Goal: Transaction & Acquisition: Purchase product/service

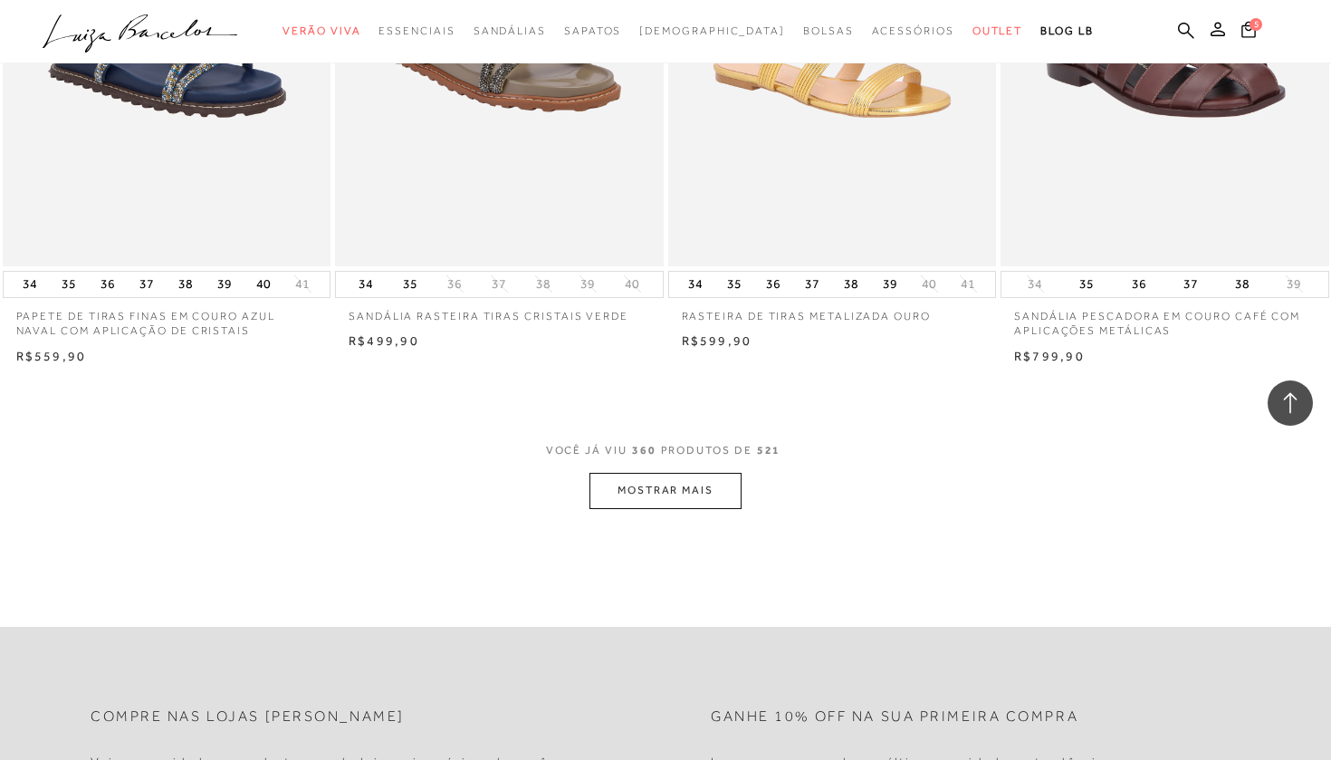
click at [722, 473] on button "MOSTRAR MAIS" at bounding box center [665, 490] width 152 height 35
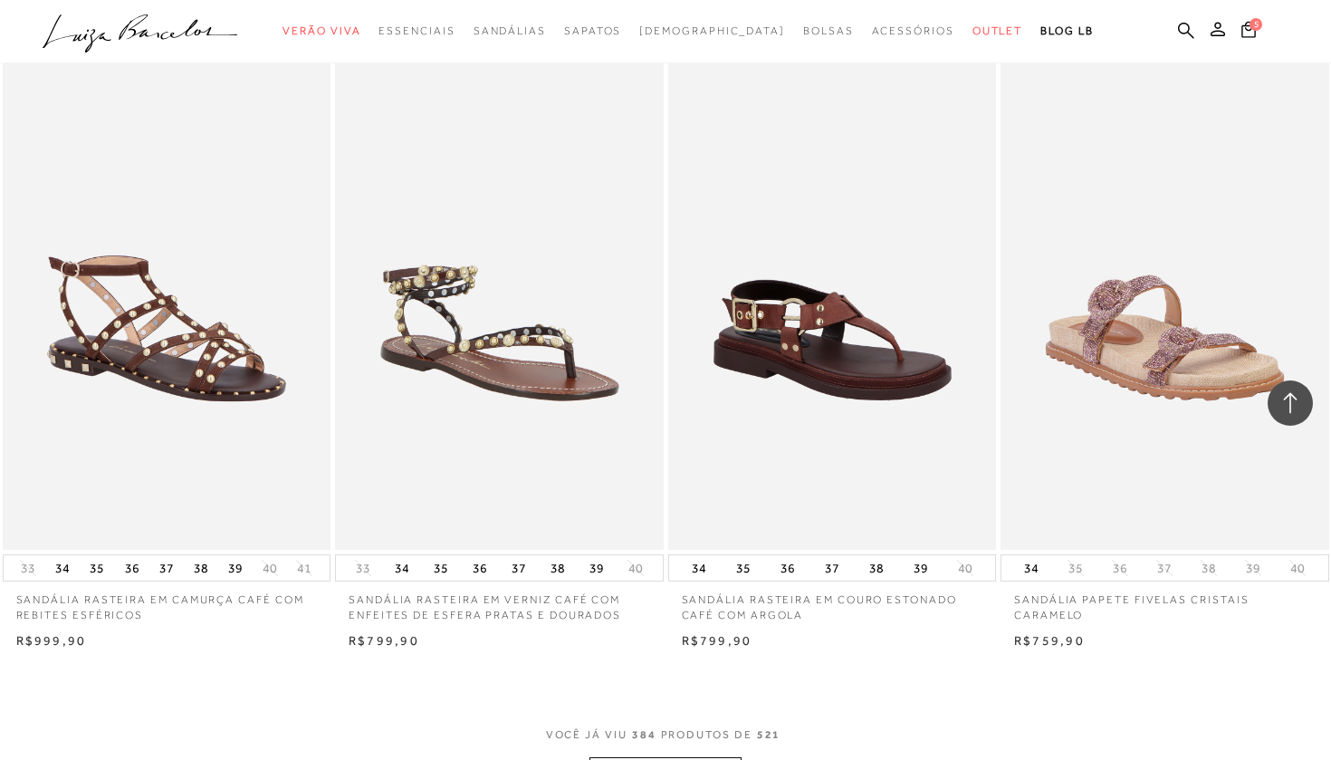
click at [659, 757] on button "MOSTRAR MAIS" at bounding box center [665, 774] width 152 height 35
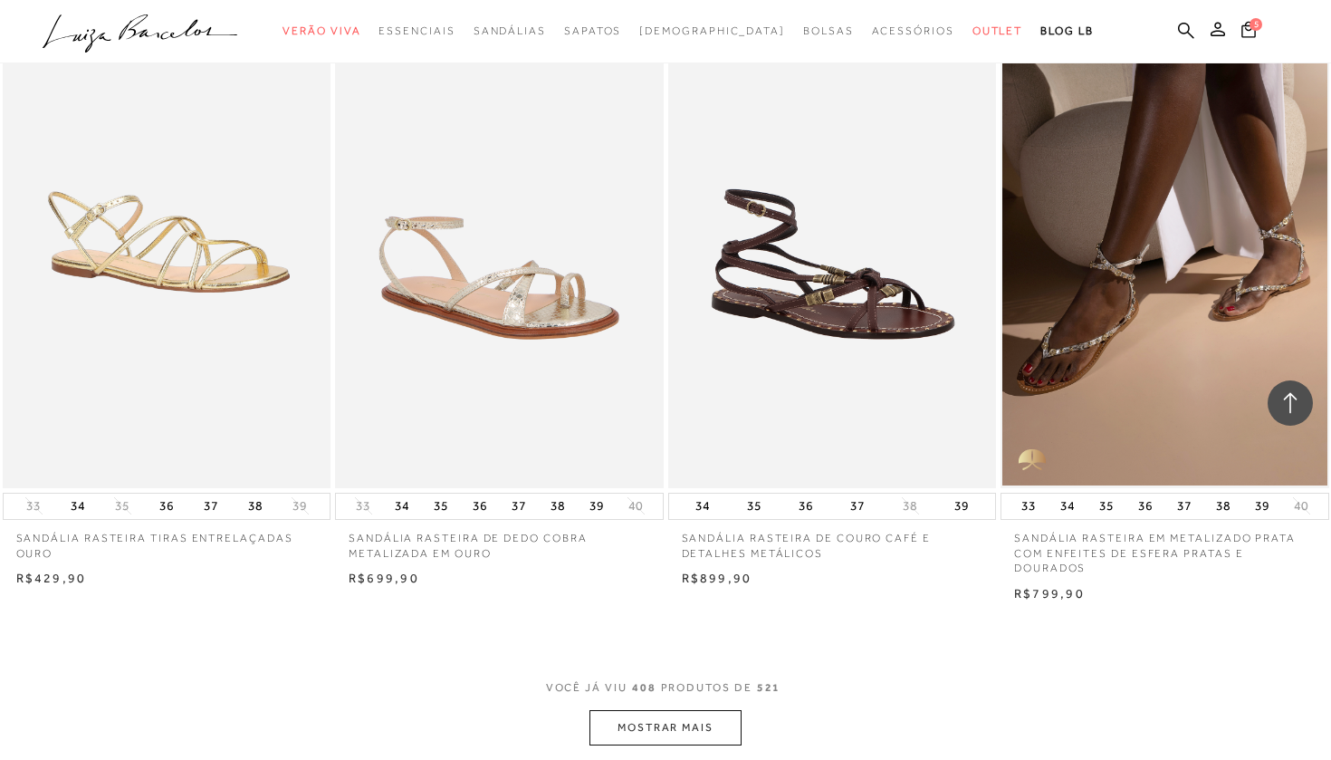
scroll to position [61924, 0]
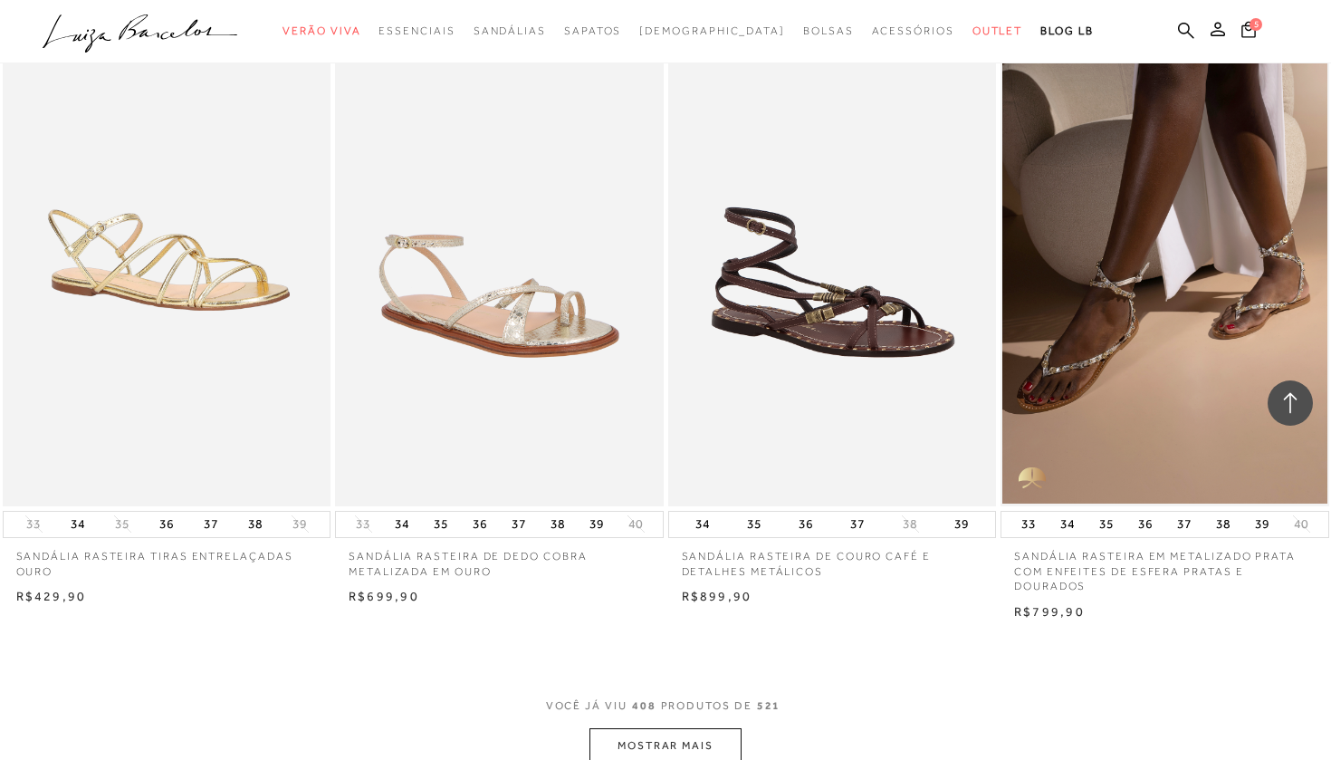
click at [703, 728] on button "MOSTRAR MAIS" at bounding box center [665, 745] width 152 height 35
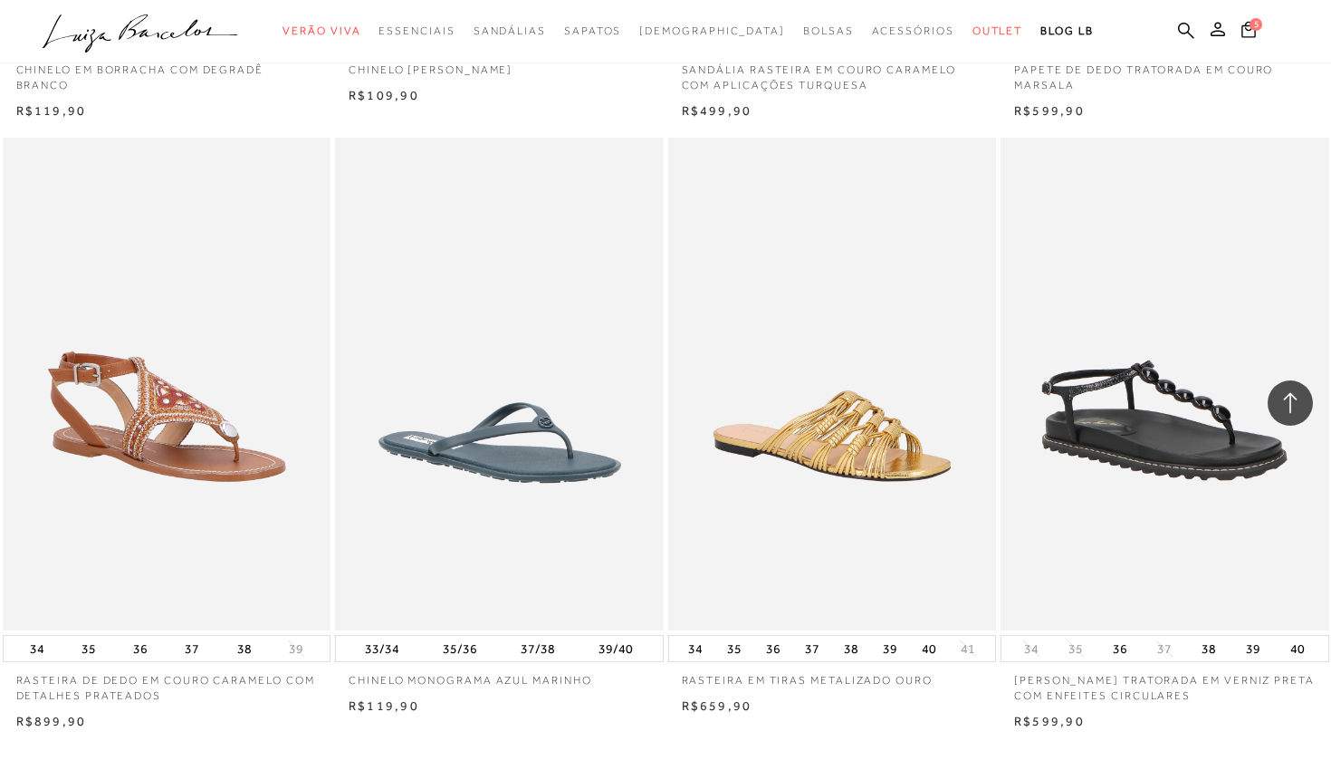
scroll to position [65581, 0]
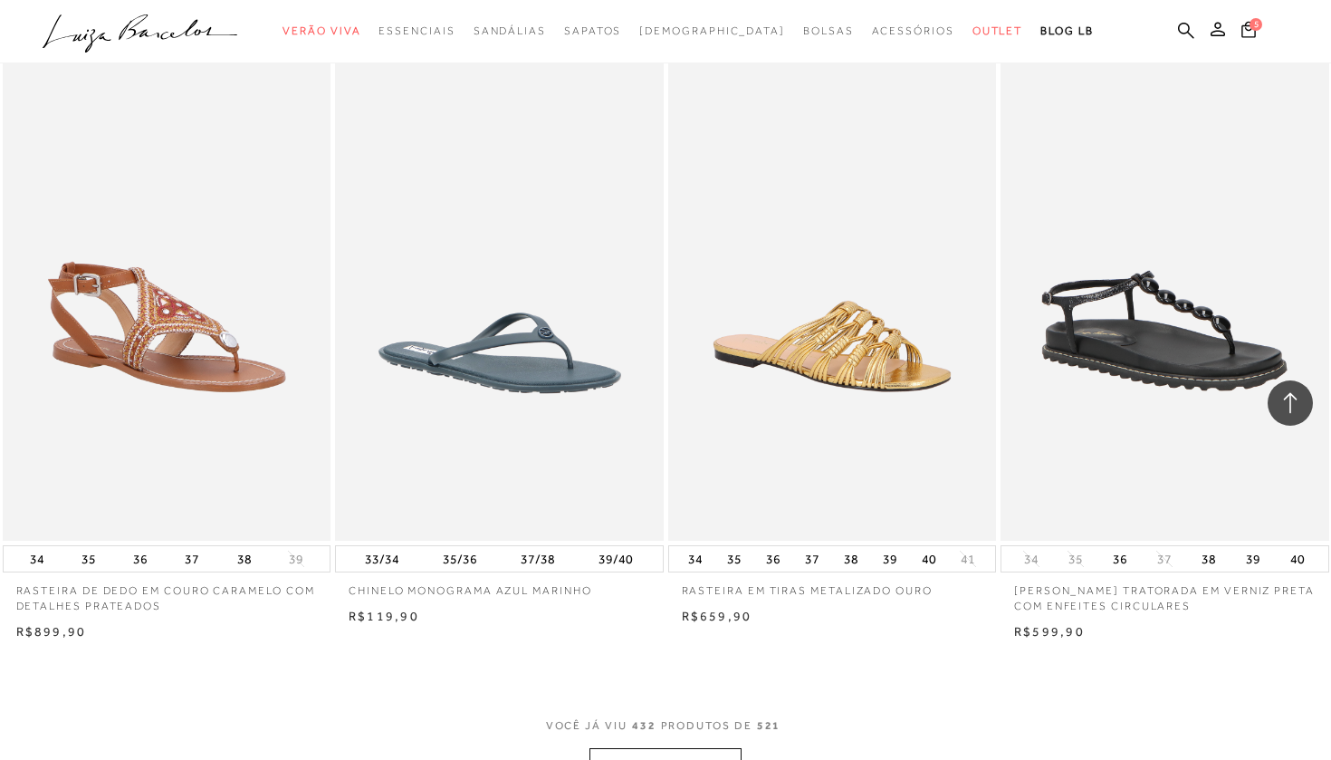
click at [703, 748] on button "MOSTRAR MAIS" at bounding box center [665, 765] width 152 height 35
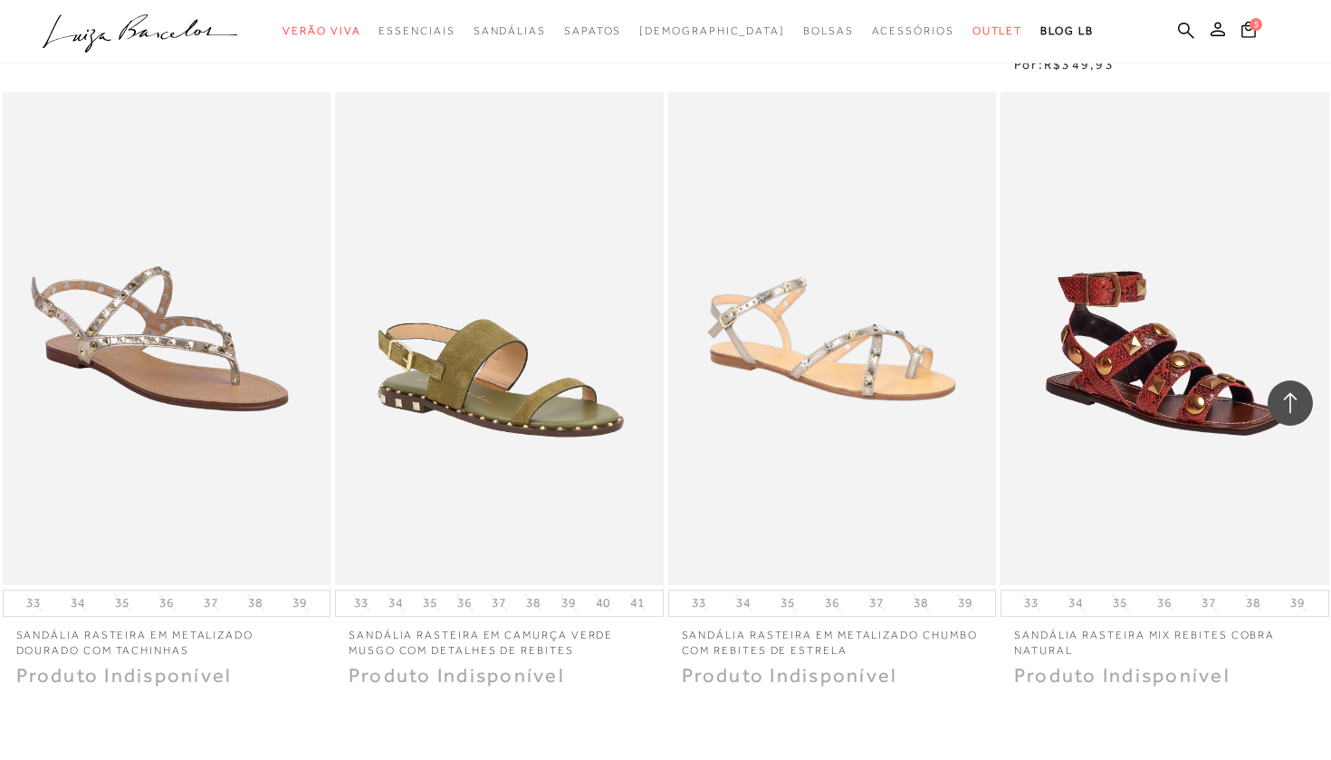
scroll to position [69563, 0]
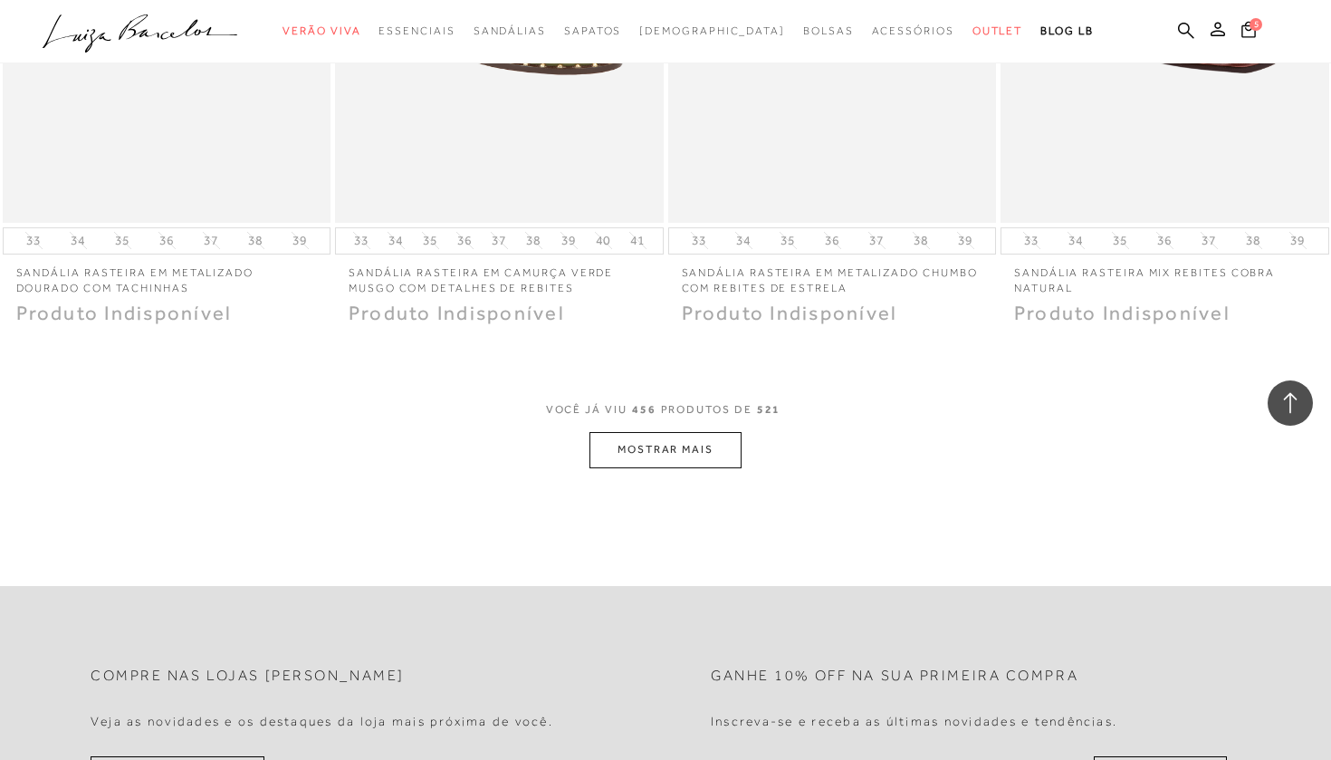
click at [674, 432] on button "MOSTRAR MAIS" at bounding box center [665, 449] width 152 height 35
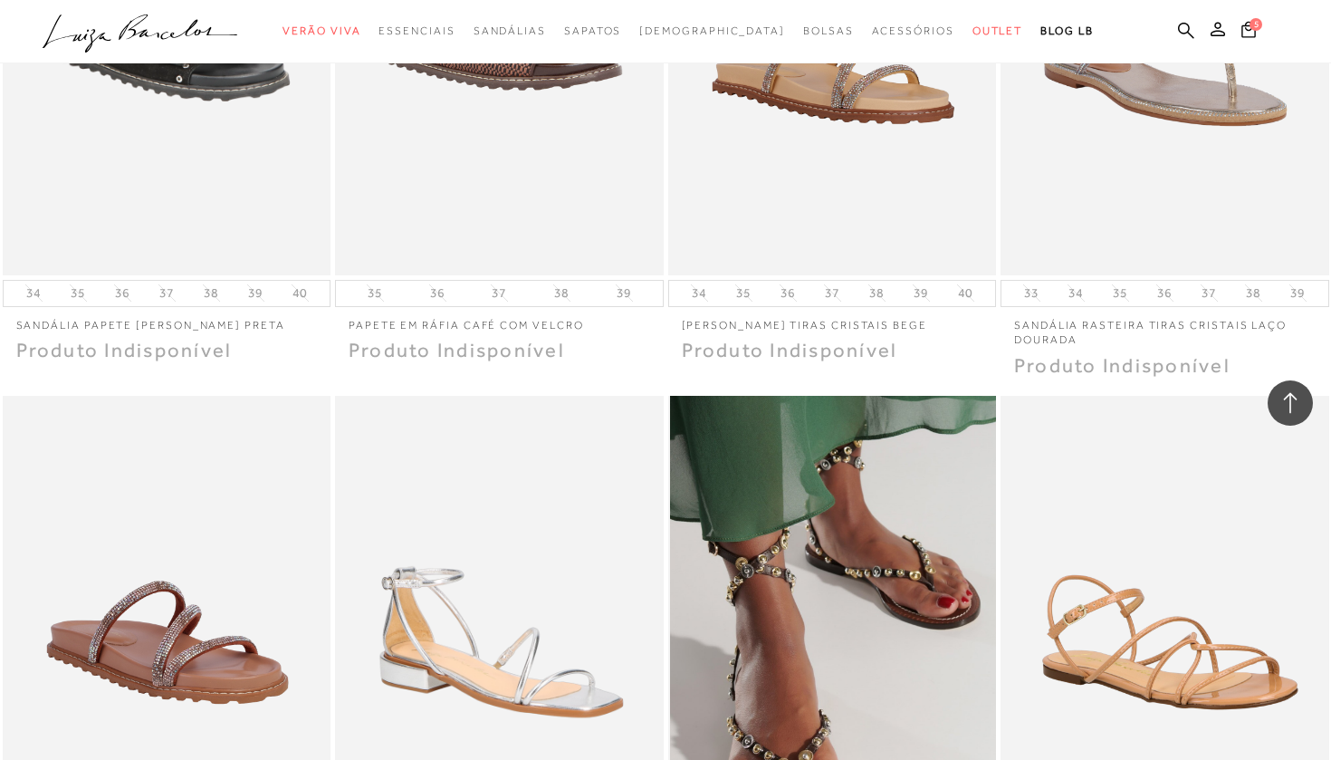
scroll to position [70743, 0]
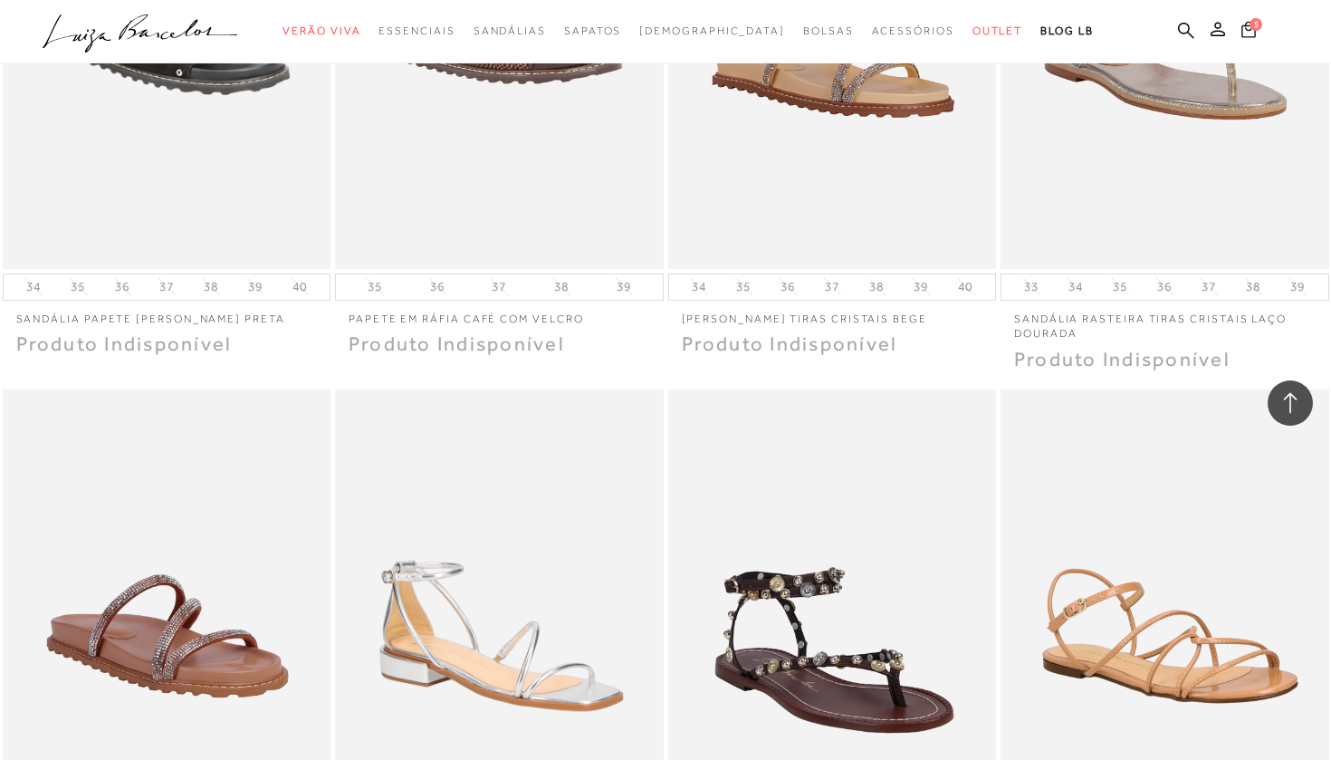
click at [1255, 42] on button "5" at bounding box center [1248, 32] width 25 height 24
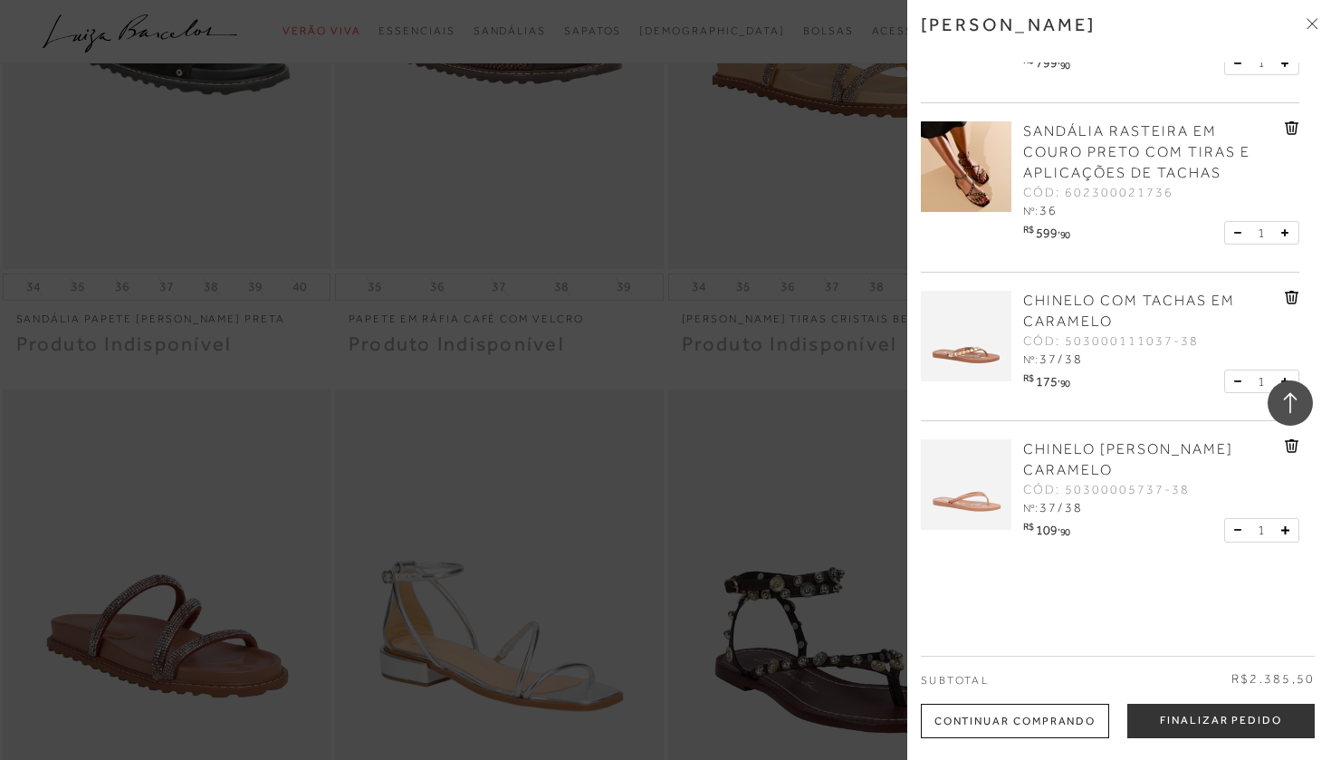
scroll to position [326, 0]
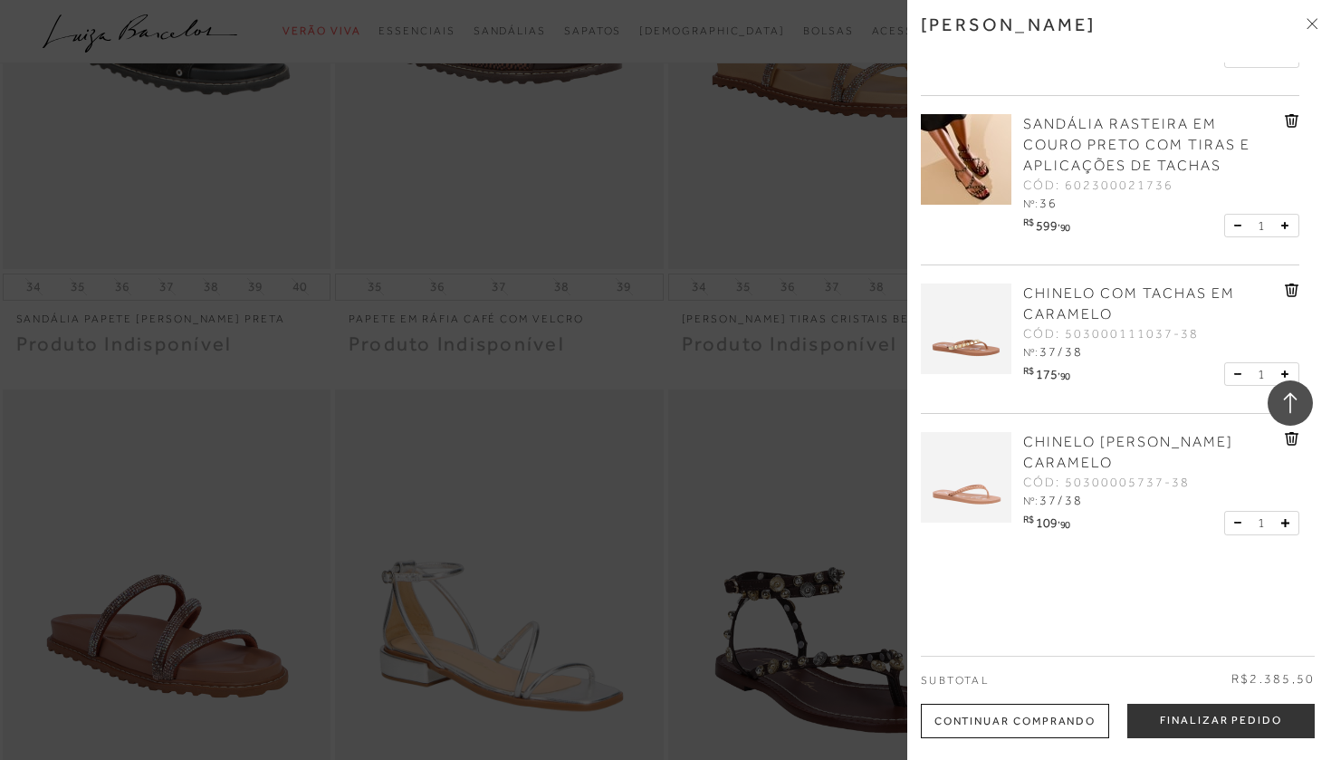
click at [1056, 312] on span "CHINELO COM TACHAS EM CARAMELO" at bounding box center [1129, 303] width 212 height 37
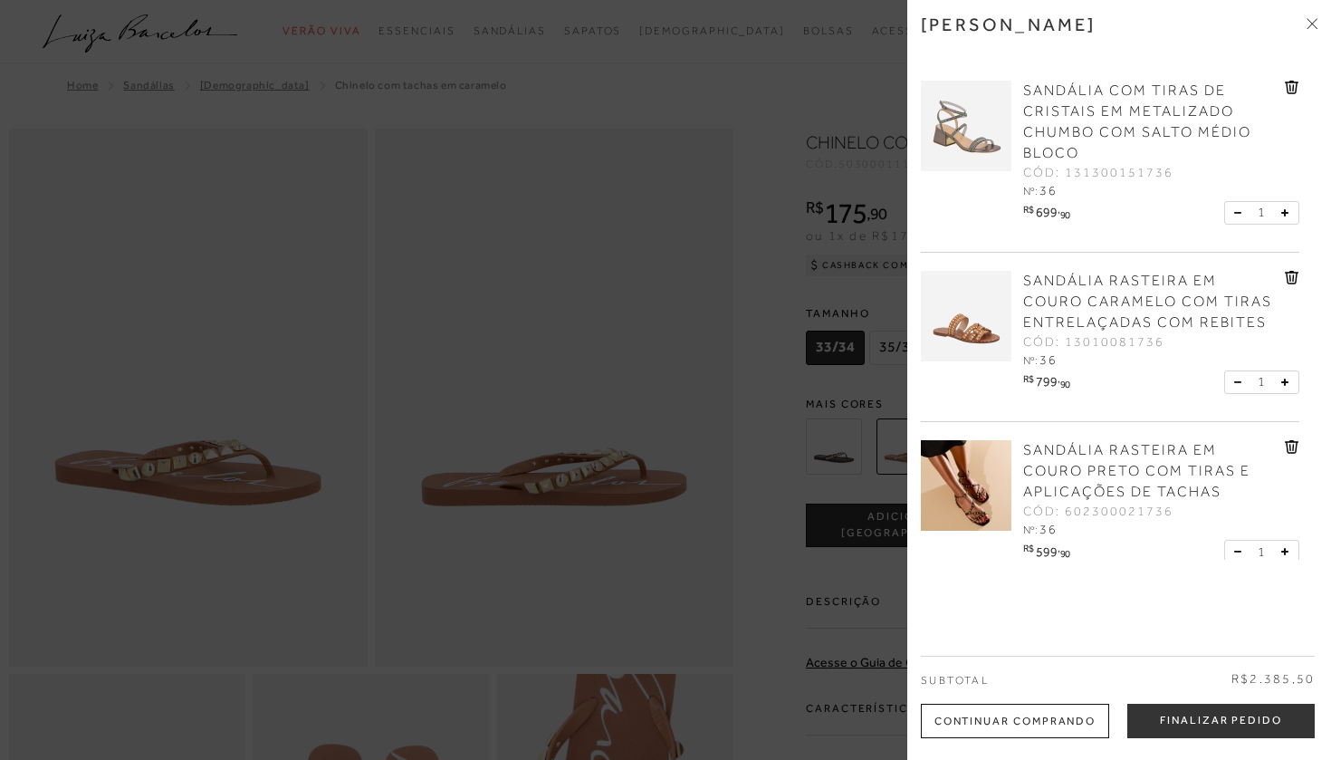
click at [738, 382] on div at bounding box center [665, 380] width 1331 height 760
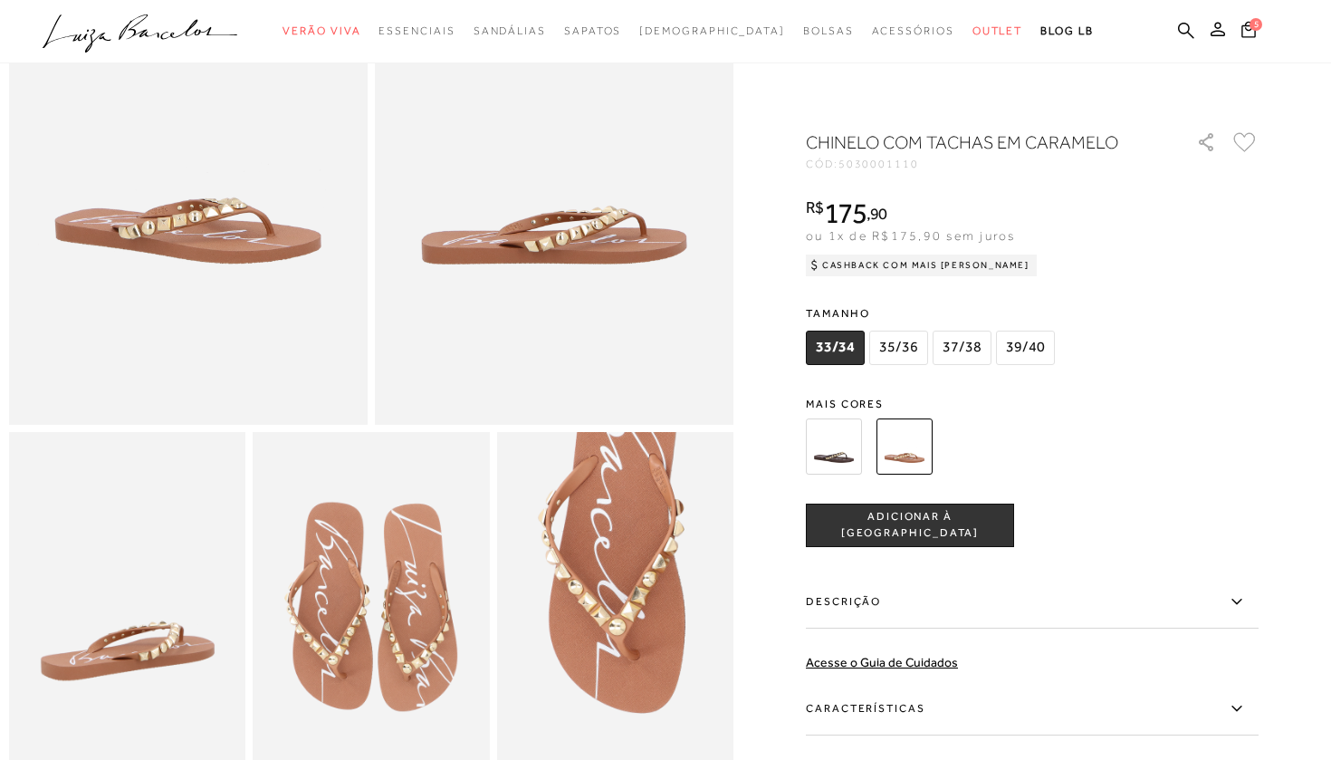
scroll to position [244, 0]
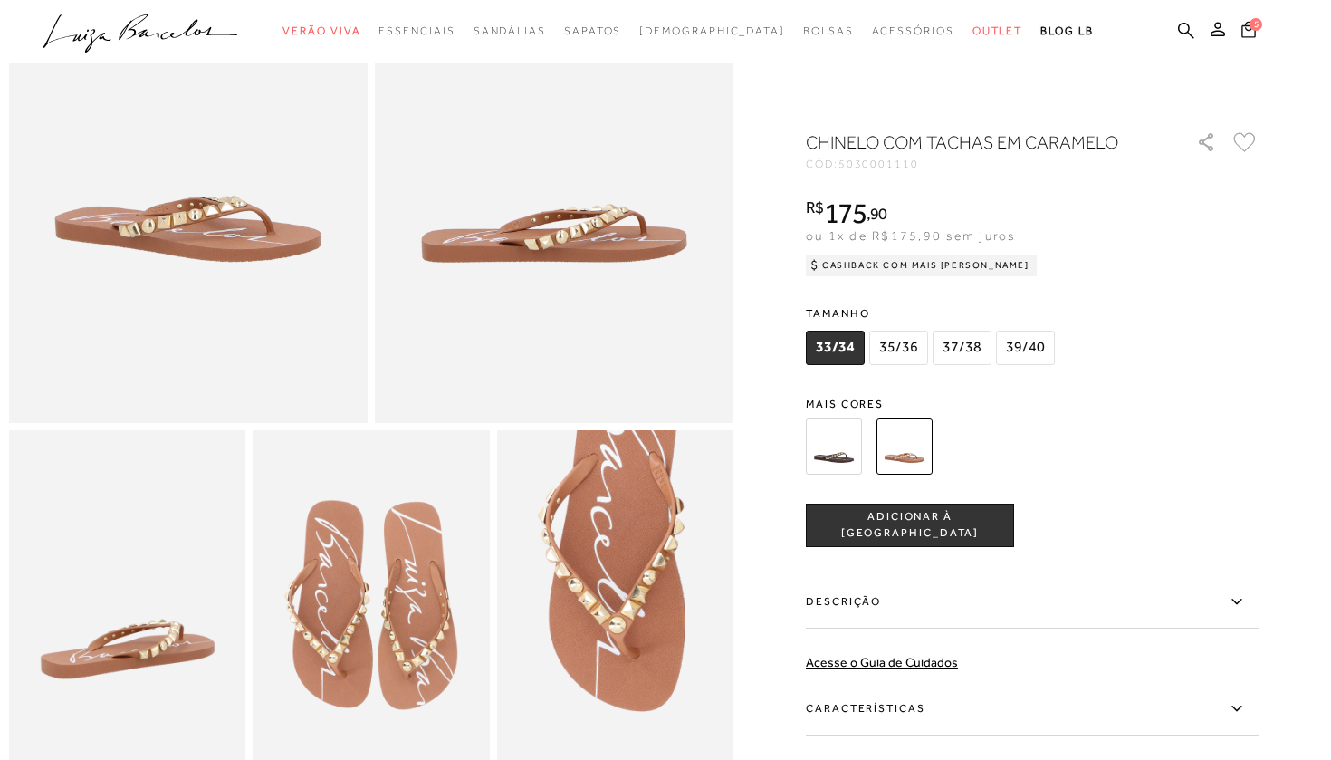
click at [1252, 29] on span "5" at bounding box center [1255, 24] width 13 height 13
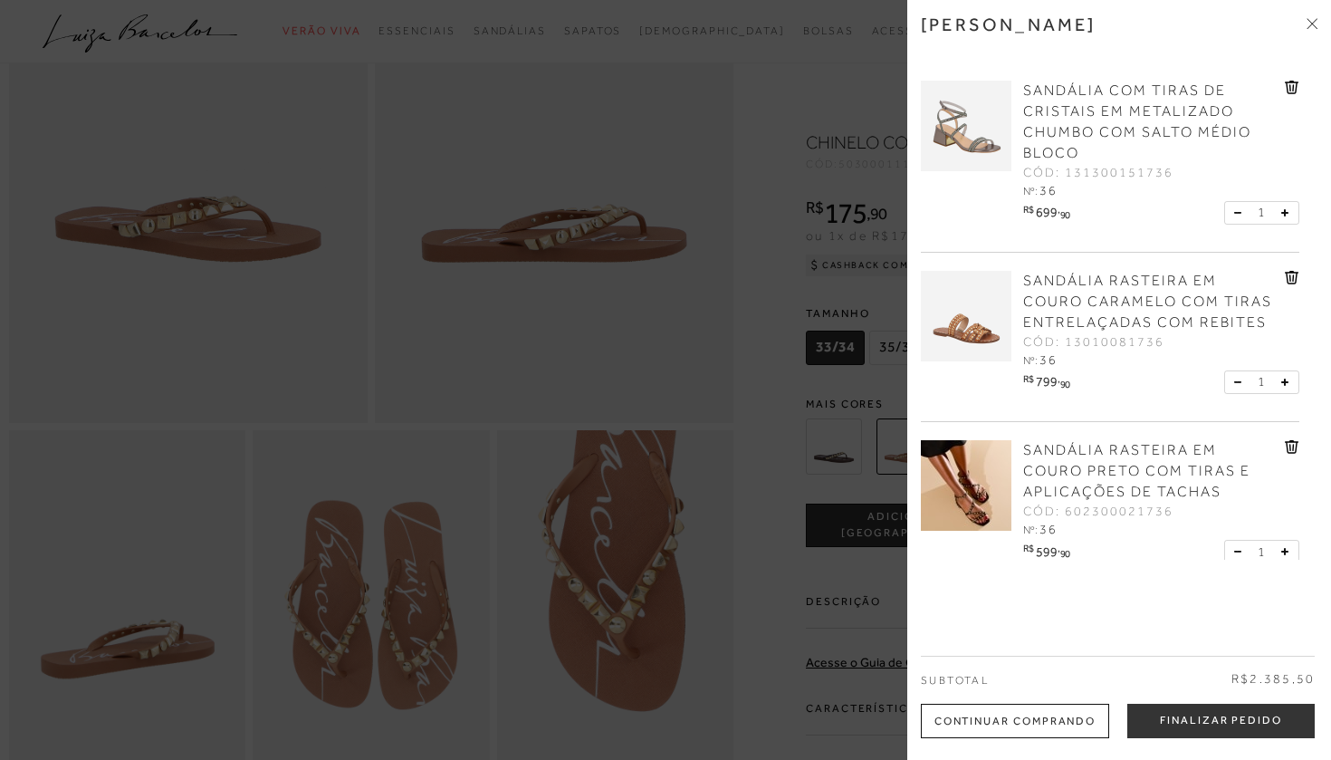
click at [1071, 310] on link "SANDÁLIA RASTEIRA EM COURO CARAMELO COM TIRAS ENTRELAÇADAS COM REBITES" at bounding box center [1151, 302] width 257 height 62
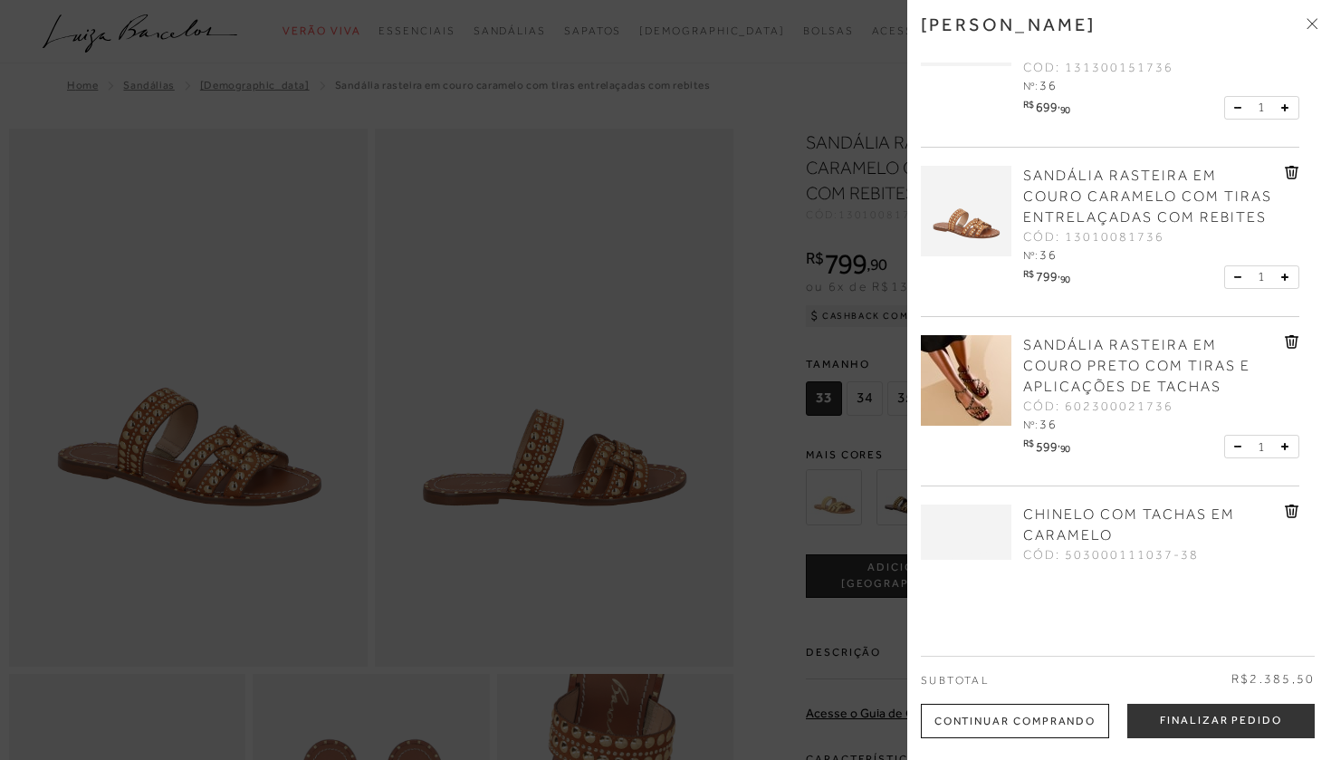
scroll to position [131, 0]
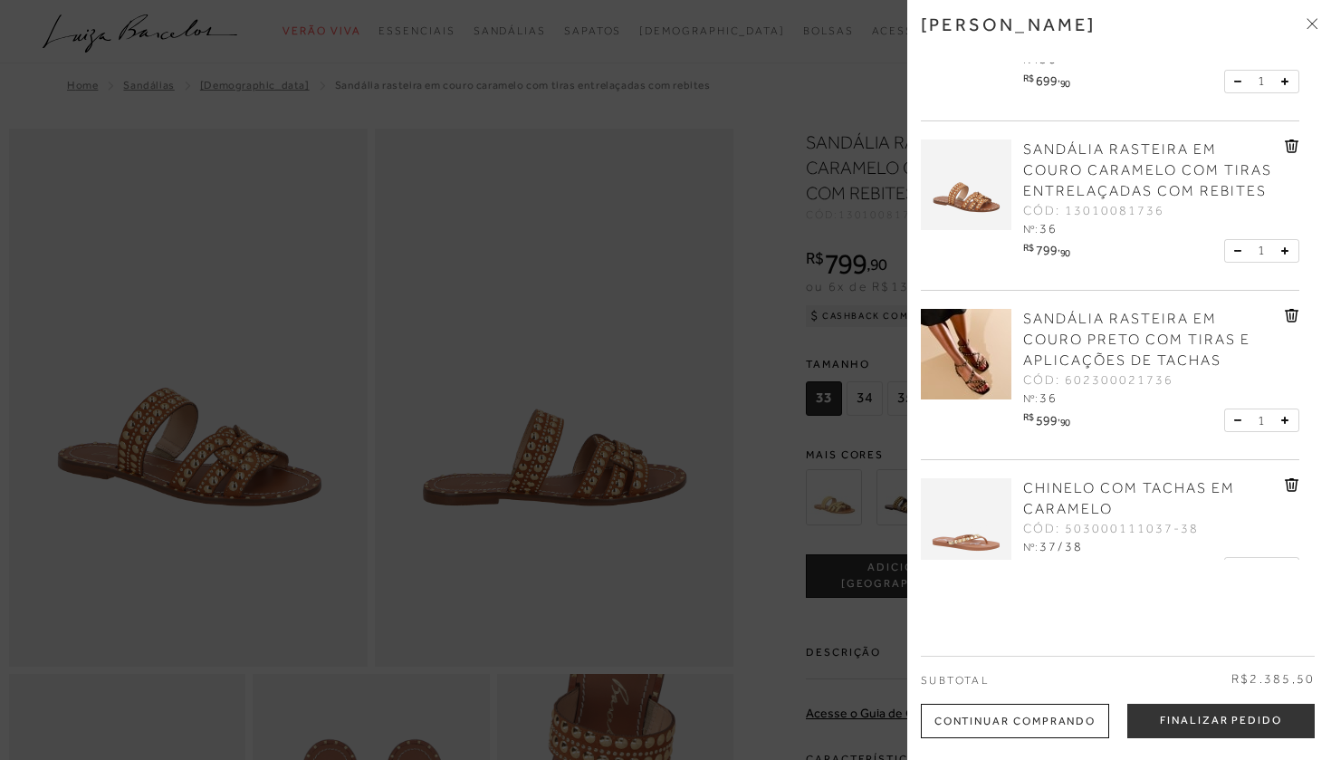
click at [1285, 487] on icon at bounding box center [1292, 485] width 14 height 14
click at [1292, 312] on icon at bounding box center [1293, 315] width 2 height 7
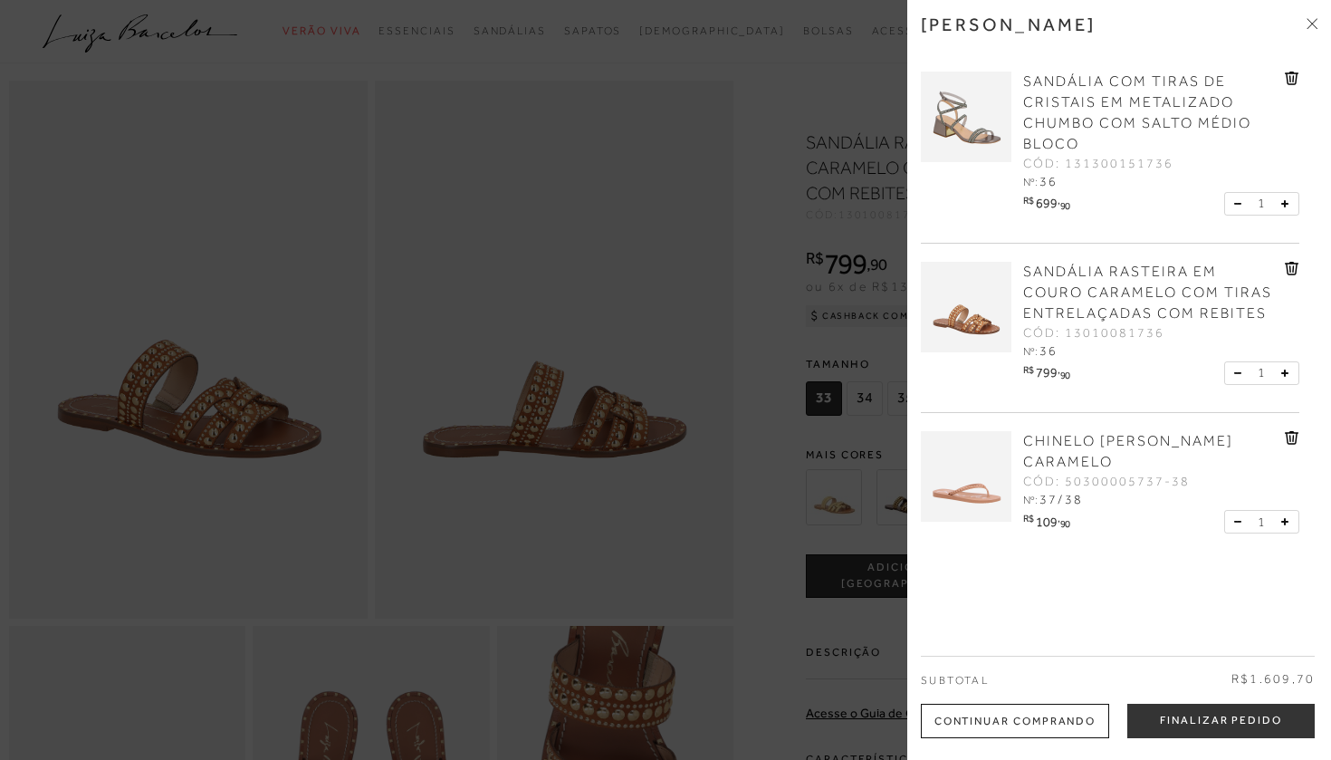
scroll to position [51, 0]
